Goal: Task Accomplishment & Management: Use online tool/utility

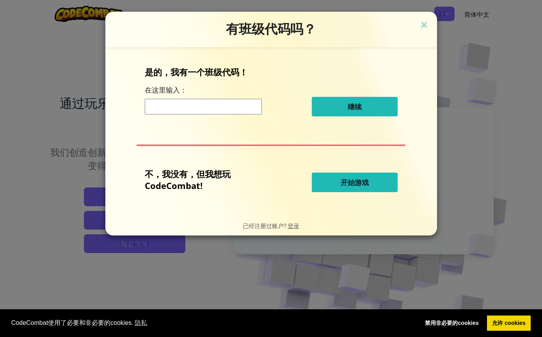
click at [387, 184] on button "开始游戏" at bounding box center [355, 183] width 86 height 20
click at [377, 186] on button "开始游戏" at bounding box center [355, 183] width 86 height 20
click at [356, 186] on span "开始游戏" at bounding box center [355, 182] width 28 height 9
click at [363, 184] on span "开始游戏" at bounding box center [355, 182] width 28 height 9
click at [363, 187] on span "开始游戏" at bounding box center [355, 182] width 28 height 9
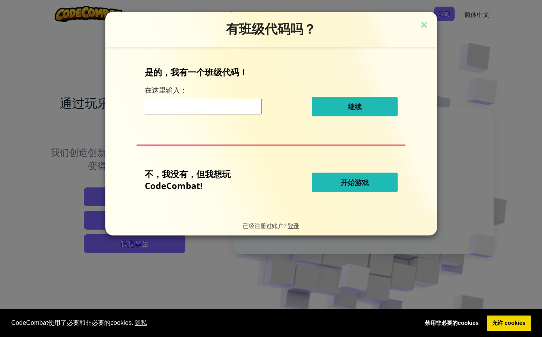
click at [375, 182] on button "开始游戏" at bounding box center [355, 183] width 86 height 20
click at [364, 192] on button "开始游戏" at bounding box center [355, 183] width 86 height 20
click at [378, 185] on button "开始游戏" at bounding box center [355, 183] width 86 height 20
click at [381, 104] on button "继续" at bounding box center [355, 107] width 86 height 20
click at [358, 177] on button "开始游戏" at bounding box center [355, 183] width 86 height 20
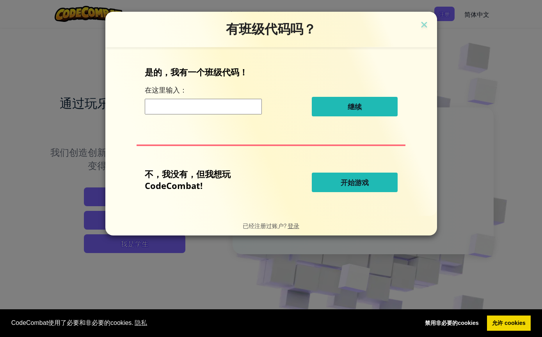
click at [365, 172] on div "不，我没有，但我想玩 CodeCombat! 开始游戏" at bounding box center [271, 182] width 253 height 29
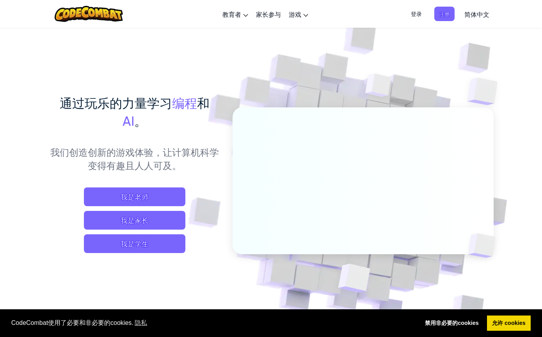
click at [171, 246] on span "我是学生" at bounding box center [134, 243] width 101 height 19
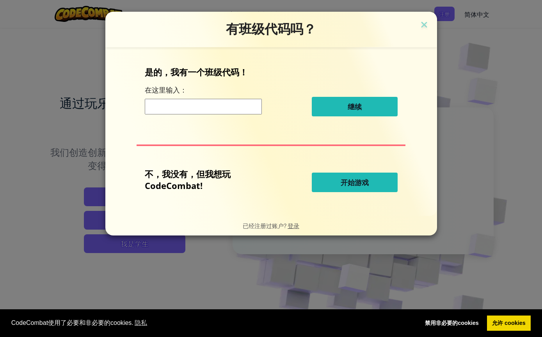
click at [366, 183] on span "开始游戏" at bounding box center [355, 182] width 28 height 9
click at [375, 182] on button "开始游戏" at bounding box center [355, 183] width 86 height 20
click at [370, 187] on button "开始游戏" at bounding box center [355, 183] width 86 height 20
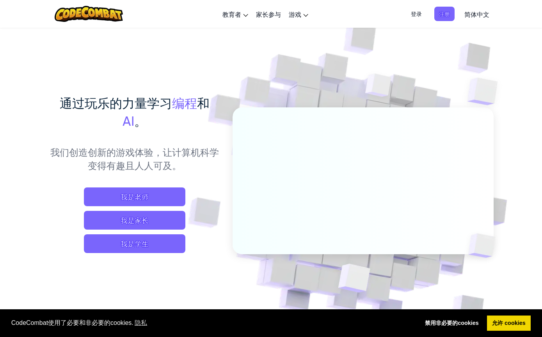
click at [173, 216] on span "我是家长" at bounding box center [134, 220] width 101 height 19
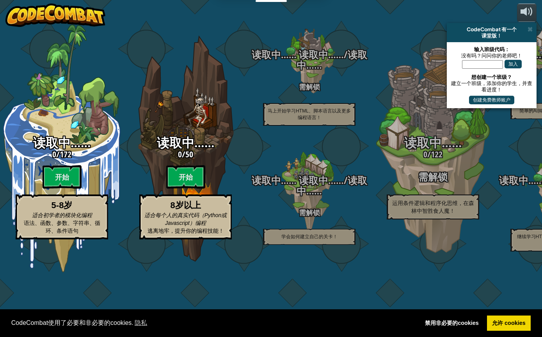
select select "zh-HANS"
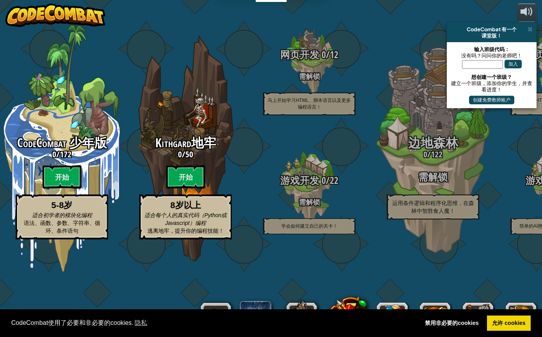
click at [187, 197] on div "Kithgard地牢 0 / 50 开始 8岁以上 适合每个人的真实代码（Python或Javascript）编程 逃离地牢，提升你的编程技能！" at bounding box center [186, 187] width 124 height 103
select select "zh-HANS"
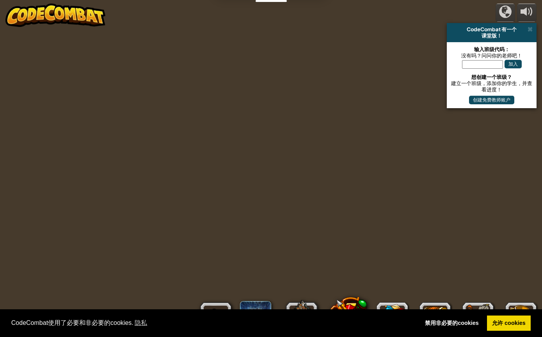
select select "zh-HANS"
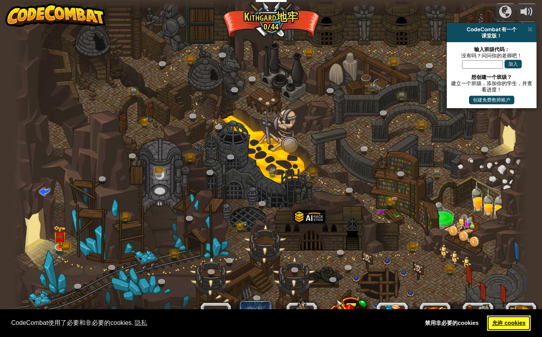
click at [517, 318] on link "允许 cookies" at bounding box center [509, 323] width 44 height 16
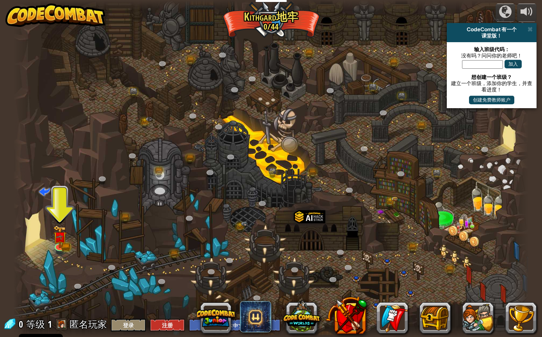
click at [517, 322] on link "允许 cookies" at bounding box center [509, 323] width 44 height 16
click at [74, 238] on div at bounding box center [270, 168] width 515 height 337
click at [61, 245] on img at bounding box center [60, 237] width 14 height 22
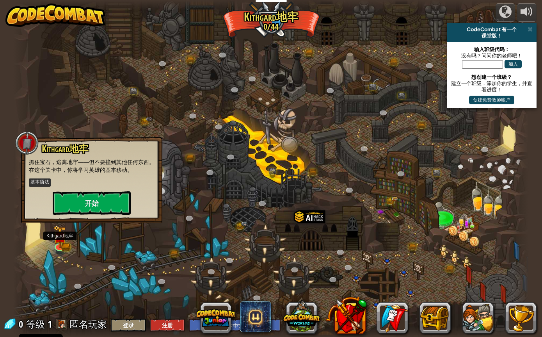
click at [78, 205] on button "开始" at bounding box center [92, 202] width 78 height 23
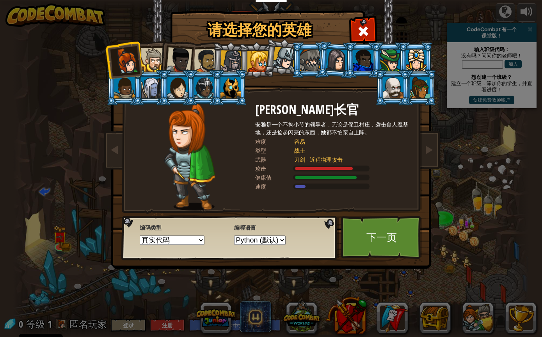
click at [171, 243] on select "真实代码 图形化和代码 图形化 图形化（仅图标）" at bounding box center [172, 239] width 65 height 9
click at [250, 245] on select "Python (默认) JavaScript Lua C++ Java (测试)" at bounding box center [260, 239] width 52 height 9
click at [398, 234] on link "下一页" at bounding box center [382, 237] width 82 height 43
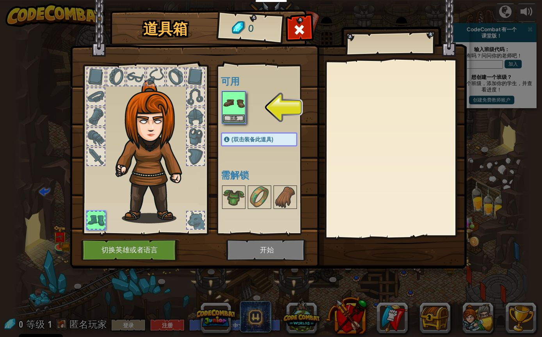
click at [227, 122] on button "装备" at bounding box center [234, 118] width 22 height 8
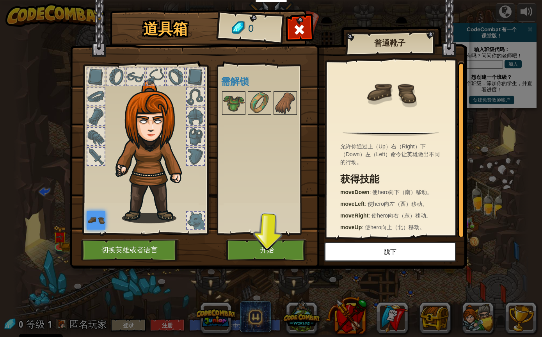
click at [242, 246] on button "开始" at bounding box center [267, 249] width 82 height 21
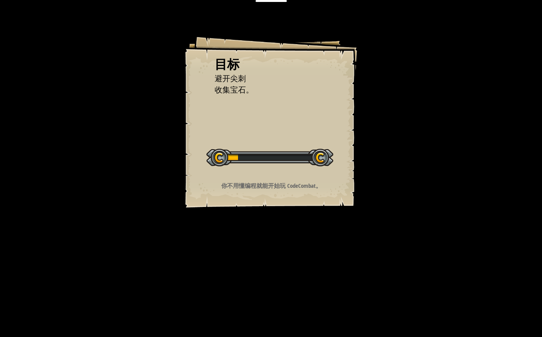
click at [128, 258] on div "目标 避开尖刺 收集宝石。 开始 载入失败 订阅后才可开始本关 订阅 你将需要加入一个课程来玩这个关卡 回到我的课程 请询问老师分配后续课程，或者联系客服购买…" at bounding box center [271, 168] width 542 height 337
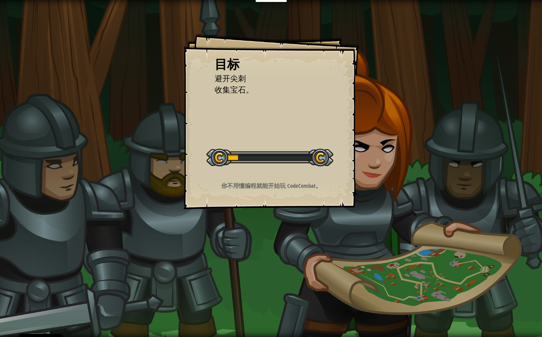
click at [139, 262] on div "目标 避开尖刺 收集宝石。 开始 载入失败 订阅后才可开始本关 订阅 你将需要加入一个课程来玩这个关卡 回到我的课程 请询问老师分配后续课程，或者联系客服购买…" at bounding box center [271, 168] width 542 height 337
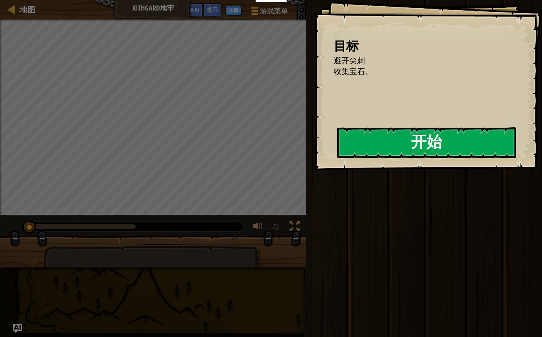
click at [425, 147] on button "开始" at bounding box center [426, 142] width 179 height 31
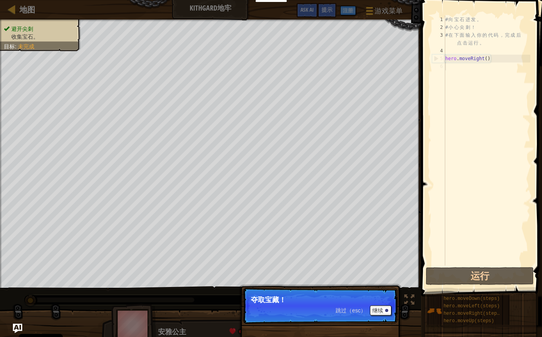
click at [383, 311] on button "继续" at bounding box center [380, 310] width 21 height 10
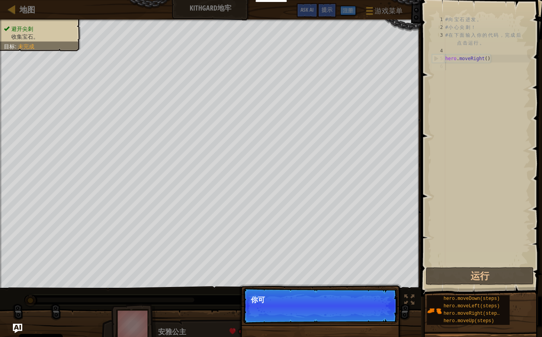
scroll to position [4, 0]
click at [385, 307] on button "继续" at bounding box center [380, 310] width 21 height 10
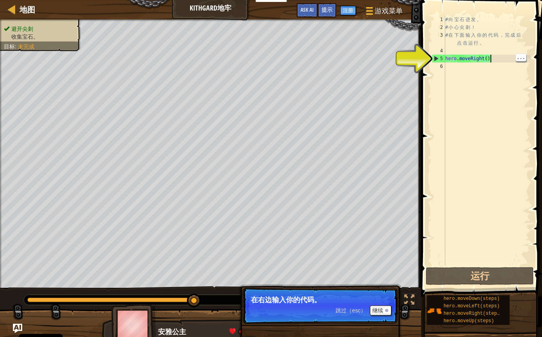
click at [463, 283] on button "运行" at bounding box center [480, 276] width 108 height 18
click at [383, 311] on button "继续" at bounding box center [380, 310] width 21 height 10
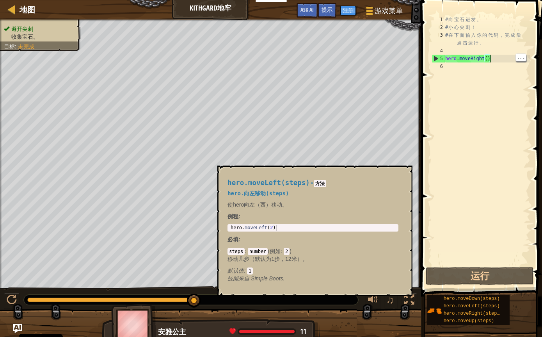
click at [486, 309] on div "hero.moveLeft(steps)" at bounding box center [473, 305] width 62 height 7
click at [493, 299] on span "hero.moveDown(steps)" at bounding box center [472, 298] width 56 height 5
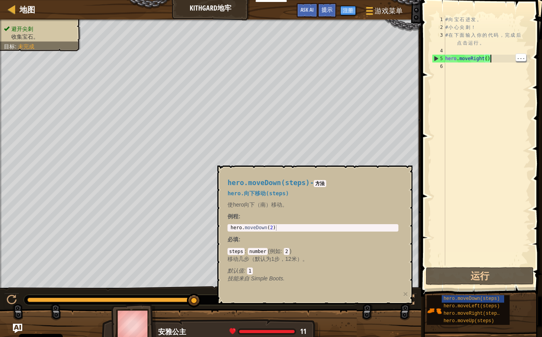
click at [491, 298] on span "hero.moveDown(steps)" at bounding box center [472, 298] width 56 height 5
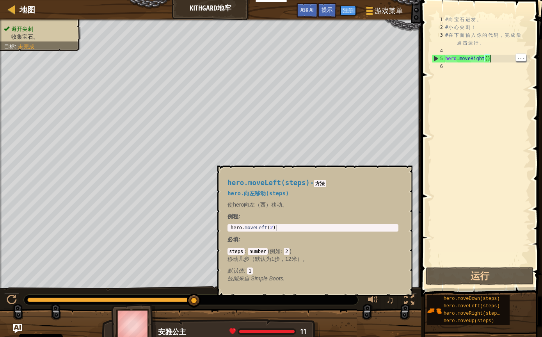
click at [494, 309] on span "hero.moveLeft(steps)" at bounding box center [472, 305] width 56 height 5
click at [495, 297] on span "hero.moveDown(steps)" at bounding box center [472, 298] width 56 height 5
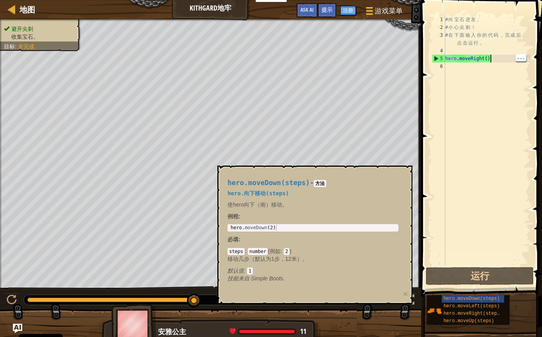
click at [494, 300] on span "hero.moveDown(steps)" at bounding box center [472, 298] width 56 height 5
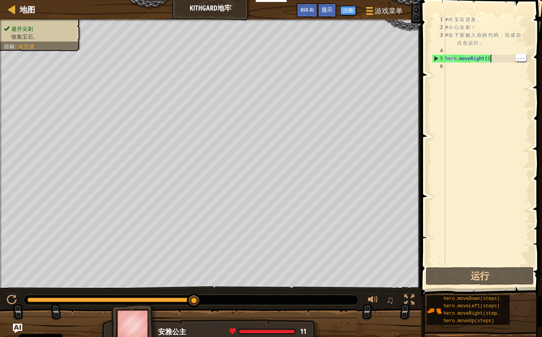
click at [490, 301] on span "hero.moveDown(steps)" at bounding box center [472, 298] width 56 height 5
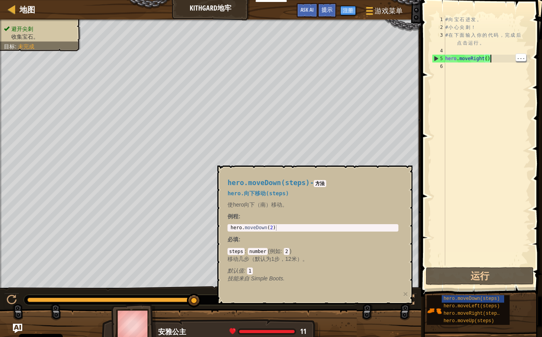
click at [277, 183] on span "hero.moveDown(steps)" at bounding box center [269, 183] width 82 height 8
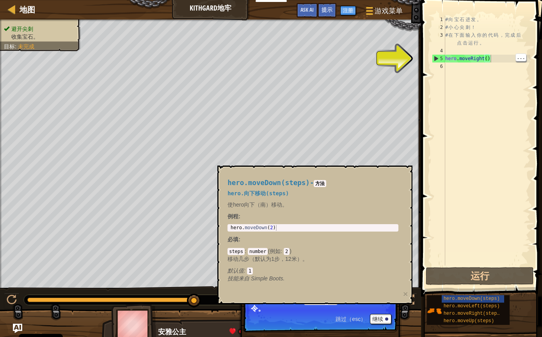
click at [500, 60] on div "# 向 宝 石 进 发 。 # 小 心 尖 刺 ！ # 在 下 面 输 入 你 的 代 码 ， 完 成 后 点 击 运 行 。 hero . moveRigh…" at bounding box center [487, 148] width 87 height 265
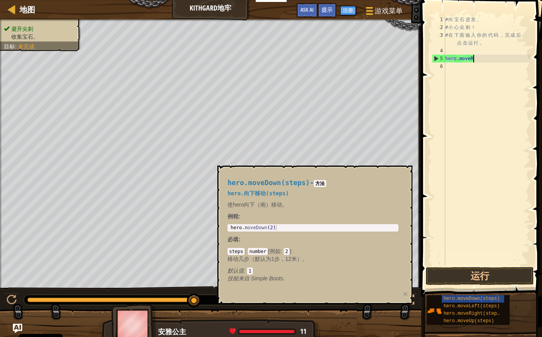
type textarea "hero.move"
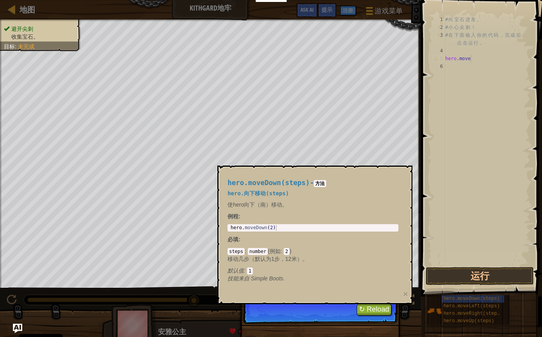
click at [486, 277] on button "运行" at bounding box center [480, 276] width 108 height 18
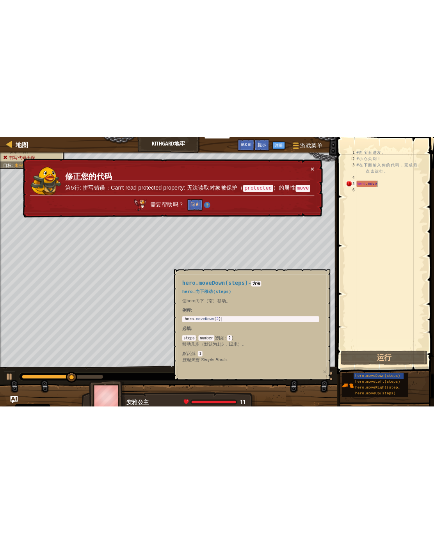
scroll to position [0, 136]
